Goal: Task Accomplishment & Management: Manage account settings

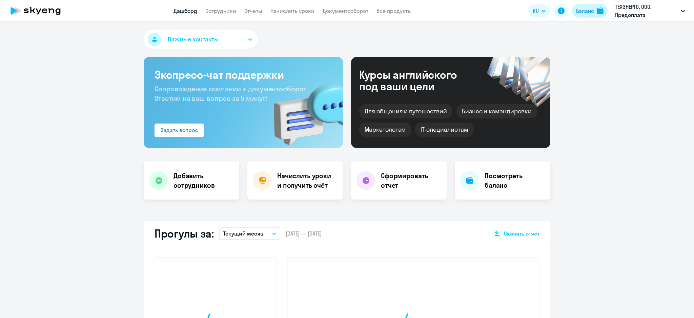
click at [593, 6] on button "Баланс" at bounding box center [590, 11] width 36 height 14
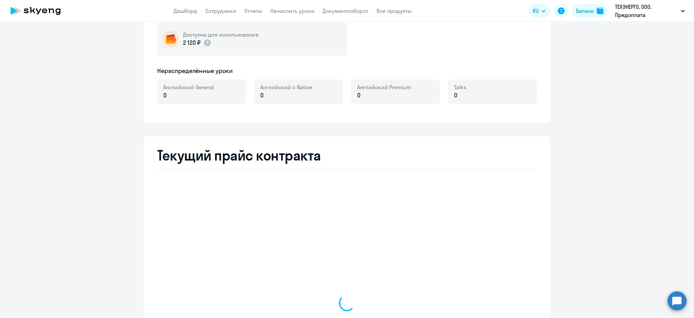
select select "english_adult_not_native_speaker"
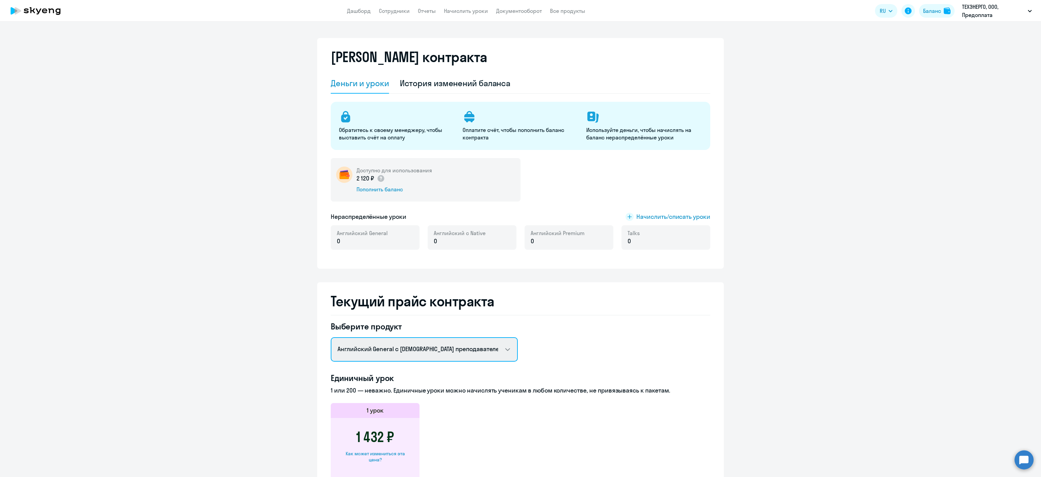
click at [498, 317] on select "Английский General с русскоговорящим преподавателем Английский General с [DEMOG…" at bounding box center [424, 349] width 187 height 24
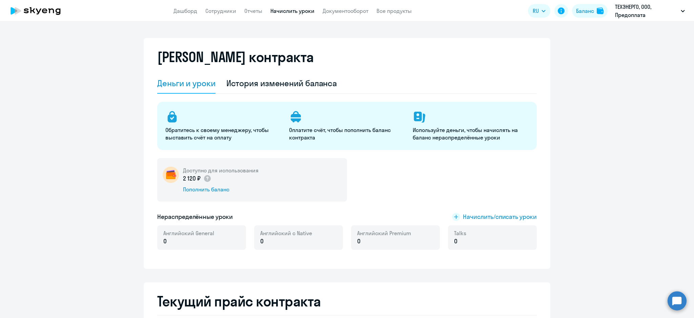
click at [301, 10] on link "Начислить уроки" at bounding box center [292, 10] width 44 height 7
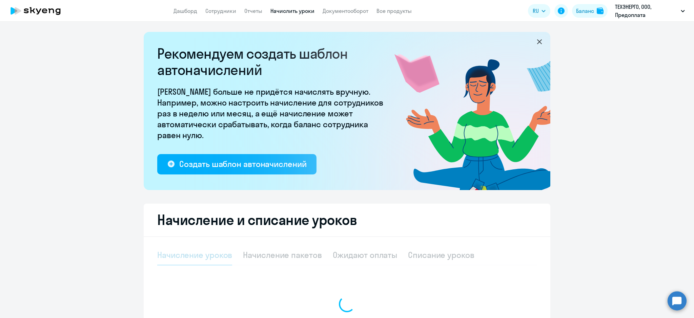
select select "10"
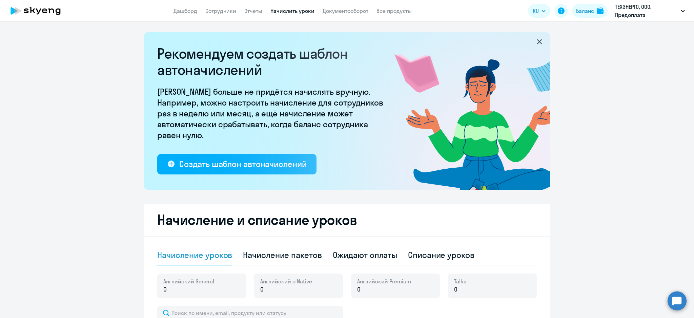
scroll to position [136, 0]
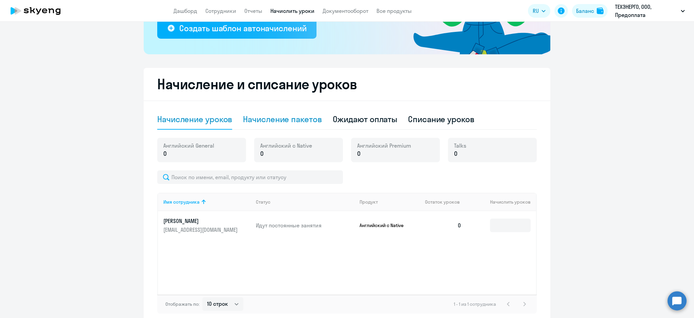
click at [300, 117] on div "Начисление пакетов" at bounding box center [282, 119] width 79 height 11
select select "10"
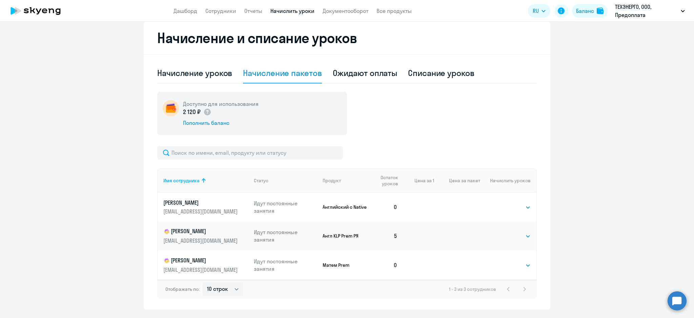
scroll to position [199, 0]
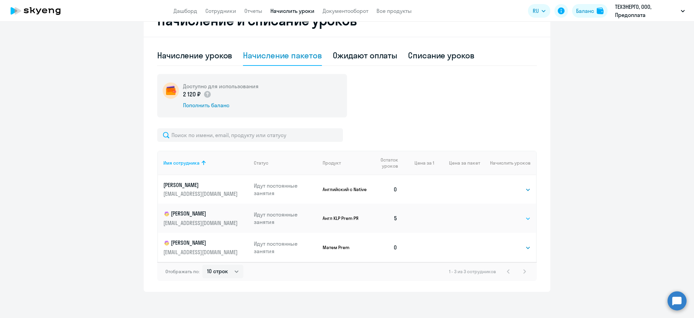
click at [521, 216] on select "Выбрать 4 8 16 32 64 128" at bounding box center [517, 218] width 28 height 8
click at [516, 220] on select "Выбрать 4 8 16 32 64 128" at bounding box center [517, 218] width 28 height 8
select select "128"
click at [503, 214] on select "Выбрать 4 8 16 32 64 128" at bounding box center [517, 218] width 28 height 8
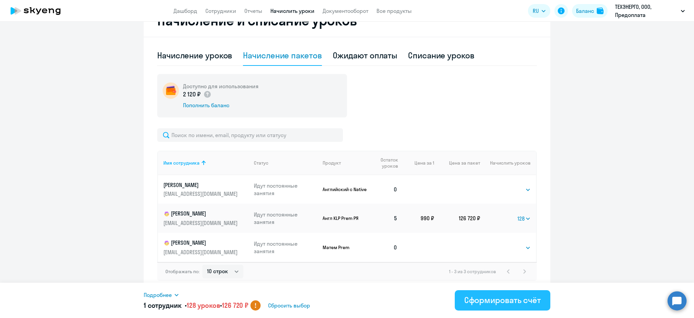
click at [510, 302] on div "Сформировать счёт" at bounding box center [502, 299] width 77 height 11
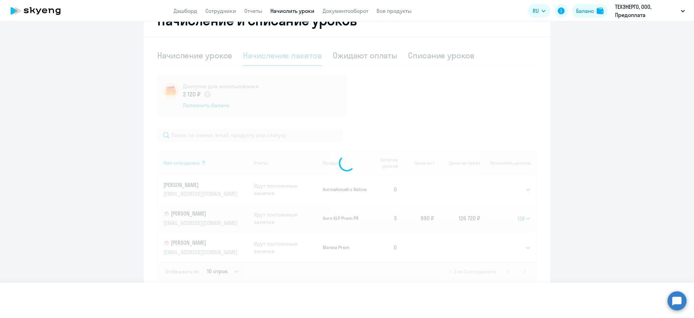
select select
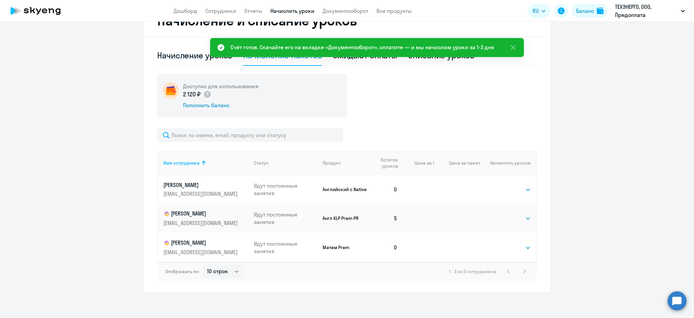
drag, startPoint x: 464, startPoint y: 90, endPoint x: 458, endPoint y: 90, distance: 6.4
click at [463, 90] on div "Доступно для использования 2 120 ₽ Пополнить баланс" at bounding box center [347, 95] width 380 height 43
drag, startPoint x: 511, startPoint y: 47, endPoint x: 470, endPoint y: 51, distance: 40.8
click at [510, 47] on icon at bounding box center [513, 47] width 8 height 8
drag, startPoint x: 392, startPoint y: 55, endPoint x: 388, endPoint y: 62, distance: 9.0
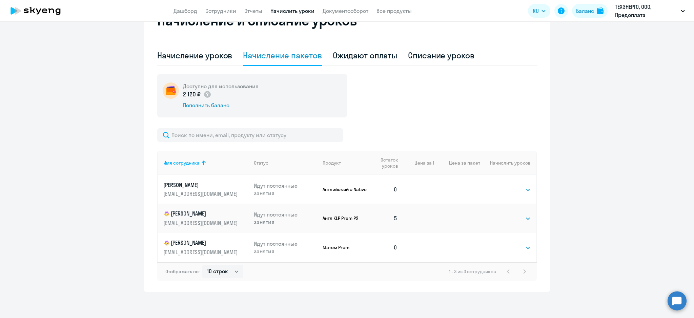
click at [378, 62] on div "Ожидают оплаты" at bounding box center [365, 55] width 65 height 20
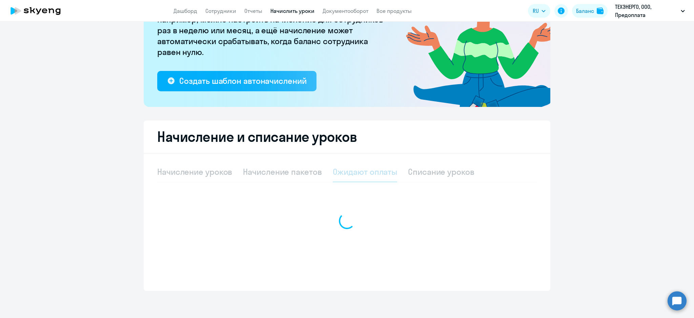
scroll to position [83, 0]
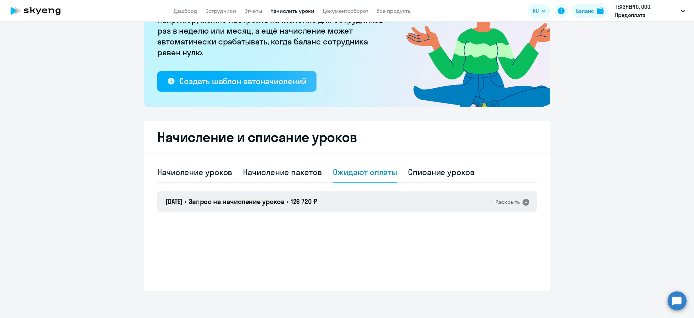
click at [389, 194] on div "11.09.2025 • Запрос на начисление уроков • 126 720 ₽ Раскрыть" at bounding box center [347, 201] width 380 height 22
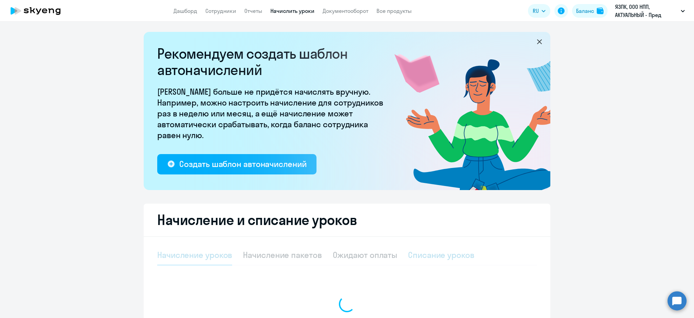
click at [438, 256] on div "Списание уроков" at bounding box center [441, 254] width 66 height 11
select select "10"
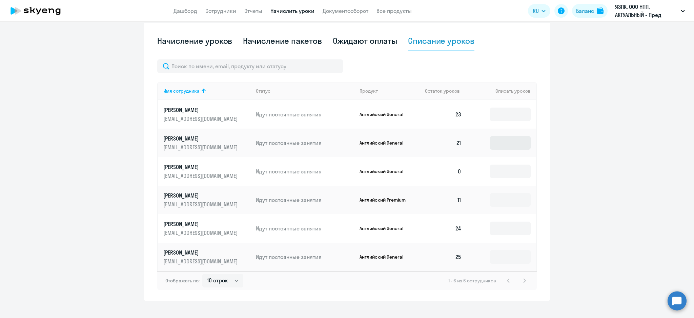
scroll to position [224, 0]
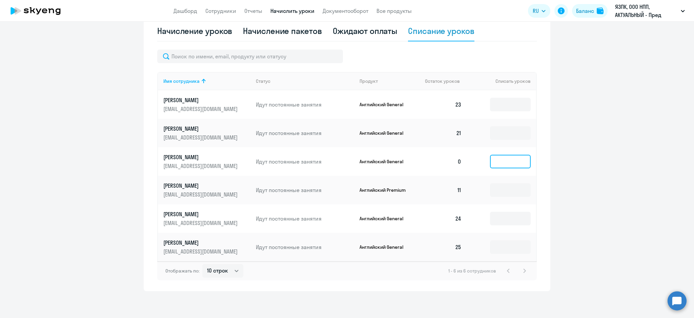
click at [502, 163] on input at bounding box center [510, 162] width 41 height 14
click at [502, 135] on input at bounding box center [510, 133] width 41 height 14
type input "1"
click at [556, 12] on button at bounding box center [561, 11] width 14 height 14
